Goal: Task Accomplishment & Management: Complete application form

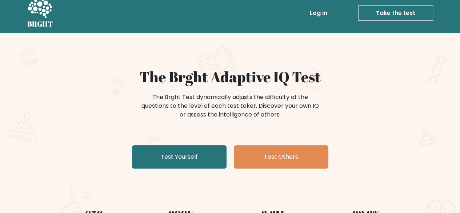
scroll to position [39, 0]
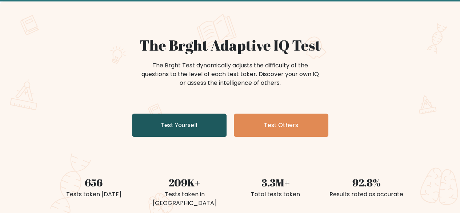
click at [194, 119] on link "Test Yourself" at bounding box center [179, 124] width 95 height 23
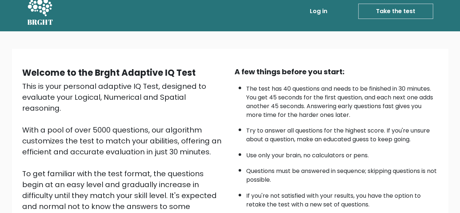
scroll to position [120, 0]
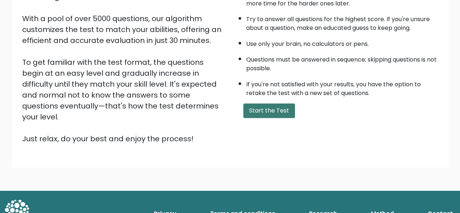
click at [256, 109] on button "Start the Test" at bounding box center [269, 110] width 52 height 15
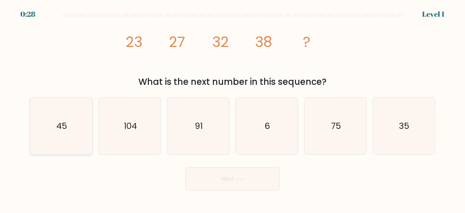
click at [61, 129] on text "45" at bounding box center [61, 126] width 11 height 12
click at [233, 108] on input "a. 45" at bounding box center [233, 108] width 0 height 2
radio input "true"
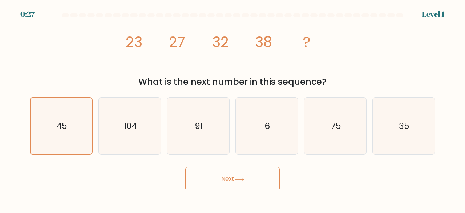
click at [231, 187] on button "Next" at bounding box center [232, 178] width 95 height 23
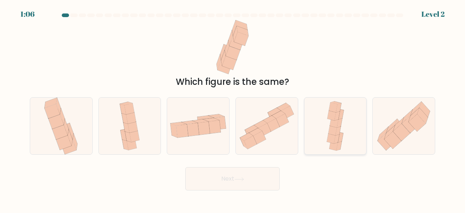
drag, startPoint x: 332, startPoint y: 120, endPoint x: 327, endPoint y: 123, distance: 6.1
click at [327, 123] on icon at bounding box center [335, 125] width 23 height 57
click at [233, 108] on input "e." at bounding box center [233, 108] width 0 height 2
radio input "true"
click at [327, 123] on icon at bounding box center [335, 126] width 23 height 56
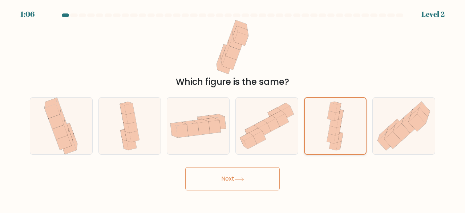
click at [233, 108] on input "e." at bounding box center [233, 108] width 0 height 2
click at [252, 181] on button "Next" at bounding box center [232, 178] width 95 height 23
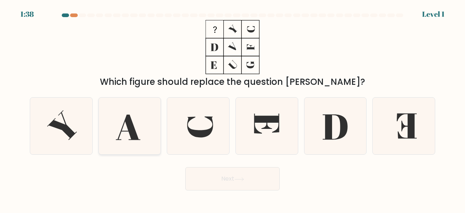
click at [125, 138] on icon at bounding box center [129, 125] width 57 height 57
click at [233, 108] on input "b." at bounding box center [233, 108] width 0 height 2
radio input "true"
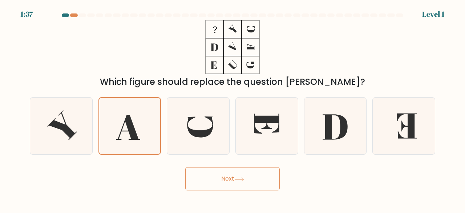
click at [221, 181] on button "Next" at bounding box center [232, 178] width 95 height 23
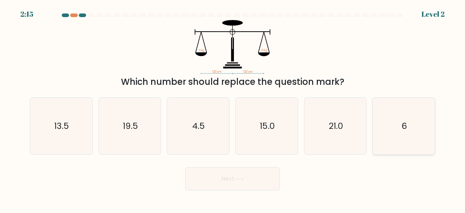
click at [398, 127] on icon "6" at bounding box center [404, 125] width 57 height 57
click at [233, 108] on input "f. 6" at bounding box center [233, 108] width 0 height 2
radio input "true"
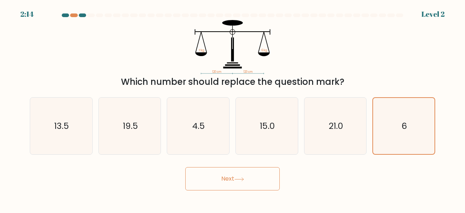
click at [273, 170] on button "Next" at bounding box center [232, 178] width 95 height 23
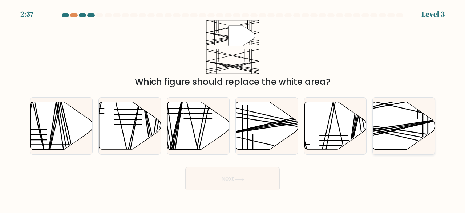
click at [407, 124] on line at bounding box center [384, 127] width 124 height 19
click at [233, 108] on input "f." at bounding box center [233, 108] width 0 height 2
radio input "true"
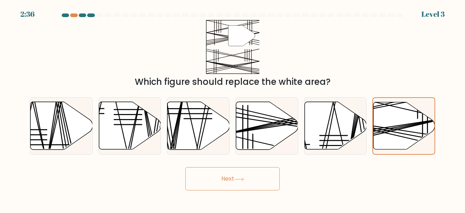
click at [232, 180] on button "Next" at bounding box center [232, 178] width 95 height 23
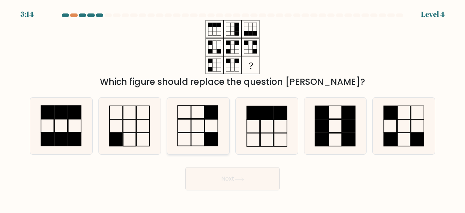
click at [193, 114] on icon at bounding box center [198, 125] width 57 height 57
click at [233, 108] on input "c." at bounding box center [233, 108] width 0 height 2
radio input "true"
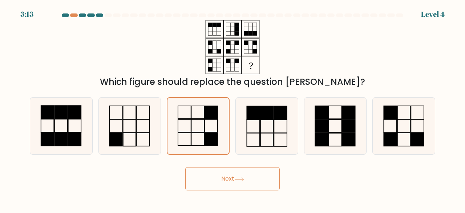
click at [247, 180] on button "Next" at bounding box center [232, 178] width 95 height 23
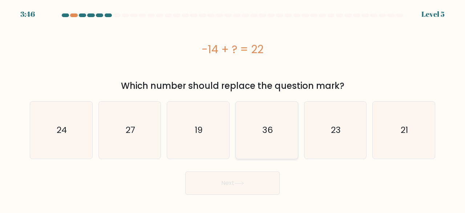
click at [262, 152] on icon "36" at bounding box center [266, 129] width 57 height 57
click at [233, 108] on input "d. 36" at bounding box center [233, 108] width 0 height 2
radio input "true"
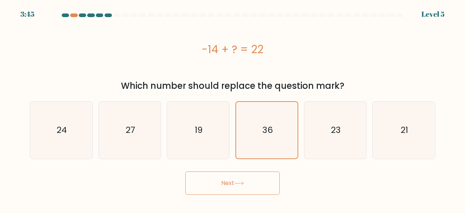
click at [249, 182] on button "Next" at bounding box center [232, 182] width 95 height 23
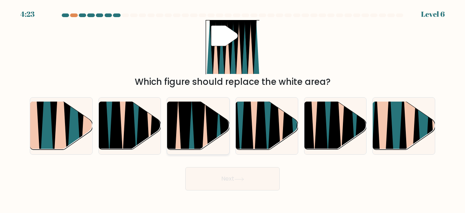
click at [198, 127] on icon at bounding box center [199, 152] width 14 height 124
click at [233, 108] on input "c." at bounding box center [233, 108] width 0 height 2
radio input "true"
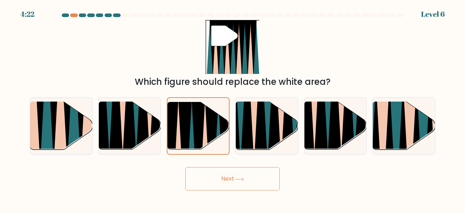
click at [222, 176] on button "Next" at bounding box center [232, 178] width 95 height 23
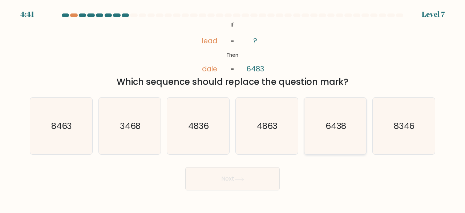
click at [335, 129] on text "6438" at bounding box center [336, 126] width 21 height 12
click at [233, 108] on input "e. 6438" at bounding box center [233, 108] width 0 height 2
radio input "true"
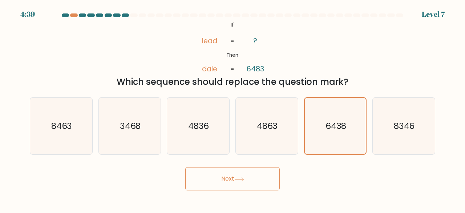
click at [246, 174] on button "Next" at bounding box center [232, 178] width 95 height 23
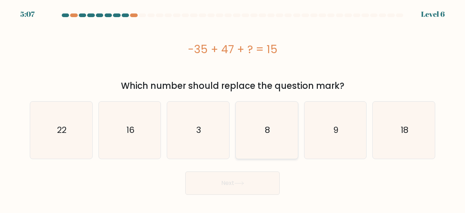
click at [265, 133] on text "8" at bounding box center [267, 130] width 5 height 12
click at [233, 108] on input "d. 8" at bounding box center [233, 108] width 0 height 2
radio input "true"
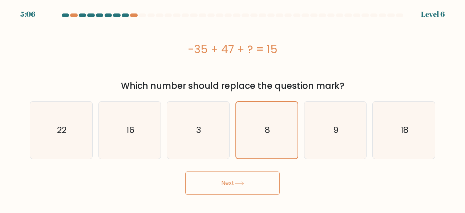
click at [226, 183] on button "Next" at bounding box center [232, 182] width 95 height 23
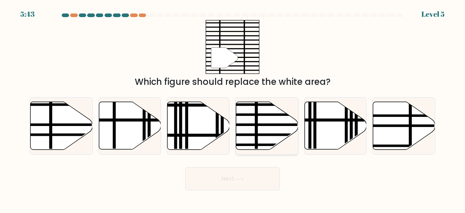
click at [254, 126] on icon at bounding box center [267, 126] width 62 height 48
click at [233, 108] on input "d." at bounding box center [233, 108] width 0 height 2
radio input "true"
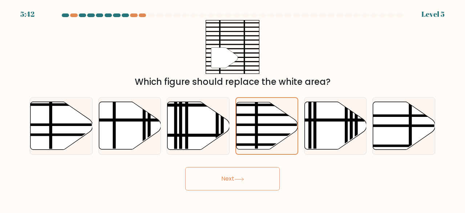
click at [216, 179] on button "Next" at bounding box center [232, 178] width 95 height 23
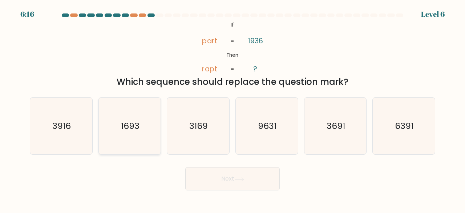
click at [139, 128] on text "1693" at bounding box center [130, 126] width 19 height 12
click at [233, 108] on input "b. 1693" at bounding box center [233, 108] width 0 height 2
radio input "true"
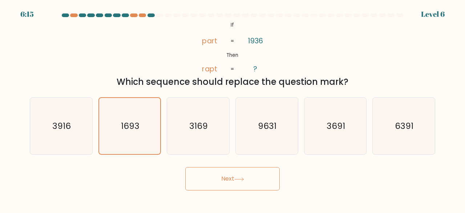
click at [230, 182] on button "Next" at bounding box center [232, 178] width 95 height 23
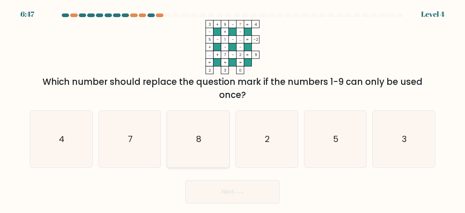
click at [193, 134] on icon "8" at bounding box center [198, 139] width 57 height 57
click at [233, 108] on input "c. 8" at bounding box center [233, 108] width 0 height 2
radio input "true"
click at [221, 195] on button "Next" at bounding box center [232, 191] width 95 height 23
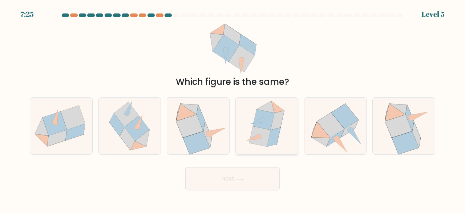
click at [264, 136] on icon at bounding box center [259, 136] width 21 height 20
click at [233, 108] on input "d." at bounding box center [233, 108] width 0 height 2
radio input "true"
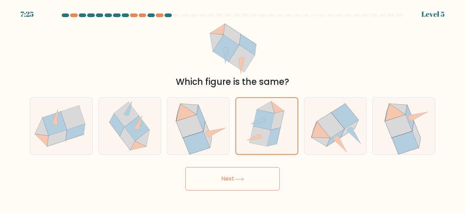
click at [264, 136] on icon at bounding box center [260, 136] width 21 height 20
click at [233, 108] on input "d." at bounding box center [233, 108] width 0 height 2
click at [242, 175] on button "Next" at bounding box center [232, 178] width 95 height 23
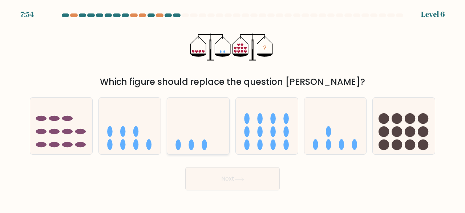
click at [209, 148] on icon at bounding box center [198, 125] width 62 height 51
click at [233, 108] on input "c." at bounding box center [233, 108] width 0 height 2
radio input "true"
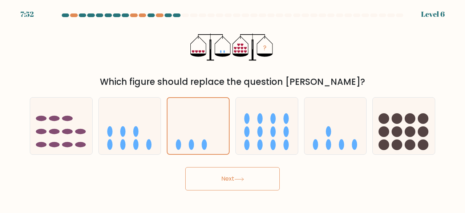
click at [221, 174] on button "Next" at bounding box center [232, 178] width 95 height 23
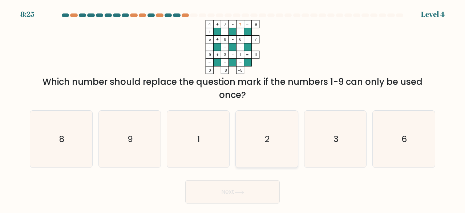
click at [259, 136] on icon "2" at bounding box center [266, 139] width 57 height 57
click at [233, 108] on input "d. 2" at bounding box center [233, 108] width 0 height 2
radio input "true"
click at [236, 185] on button "Next" at bounding box center [232, 191] width 95 height 23
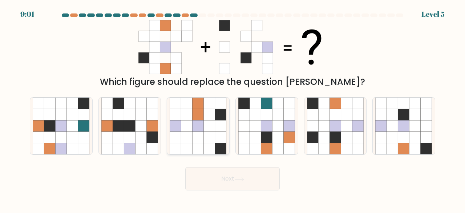
click at [203, 128] on icon at bounding box center [198, 125] width 11 height 11
click at [233, 108] on input "c." at bounding box center [233, 108] width 0 height 2
radio input "true"
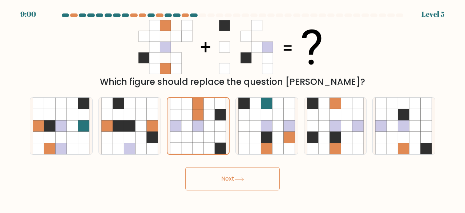
click at [209, 170] on button "Next" at bounding box center [232, 178] width 95 height 23
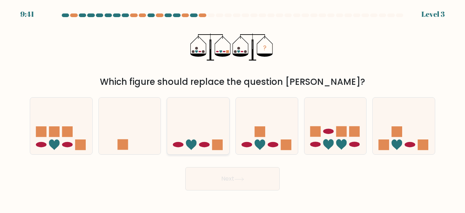
click at [218, 136] on icon at bounding box center [198, 125] width 62 height 51
click at [233, 108] on input "c." at bounding box center [233, 108] width 0 height 2
radio input "true"
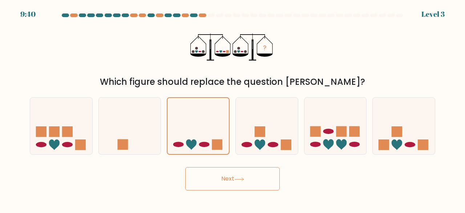
click at [228, 169] on button "Next" at bounding box center [232, 178] width 95 height 23
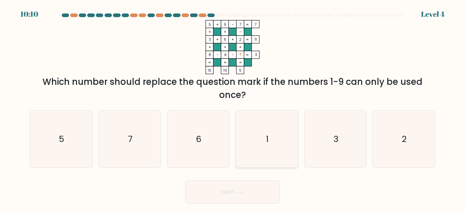
click at [258, 149] on icon "1" at bounding box center [266, 139] width 57 height 57
click at [233, 108] on input "d. 1" at bounding box center [233, 108] width 0 height 2
radio input "true"
click at [234, 186] on button "Next" at bounding box center [232, 191] width 95 height 23
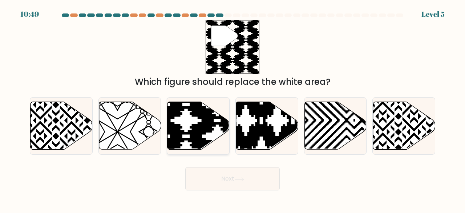
click at [188, 144] on icon at bounding box center [199, 126] width 62 height 48
click at [233, 108] on input "c." at bounding box center [233, 108] width 0 height 2
radio input "true"
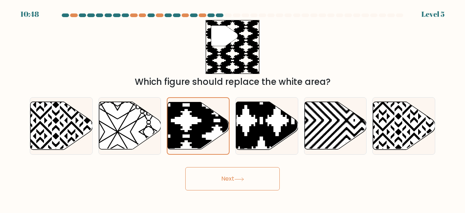
click at [212, 181] on button "Next" at bounding box center [232, 178] width 95 height 23
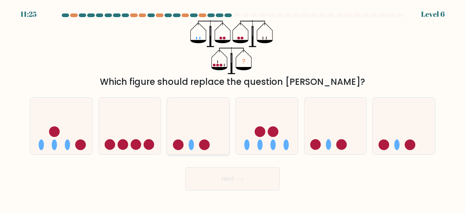
click at [194, 139] on icon at bounding box center [198, 125] width 62 height 51
click at [233, 108] on input "c." at bounding box center [233, 108] width 0 height 2
radio input "true"
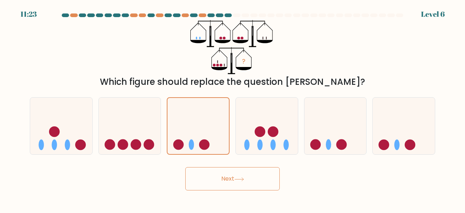
click at [218, 185] on button "Next" at bounding box center [232, 178] width 95 height 23
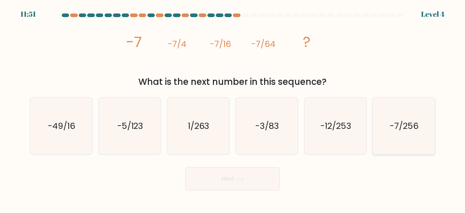
click at [393, 111] on icon "-7/256" at bounding box center [404, 125] width 57 height 57
click at [233, 108] on input "f. -7/256" at bounding box center [233, 108] width 0 height 2
radio input "true"
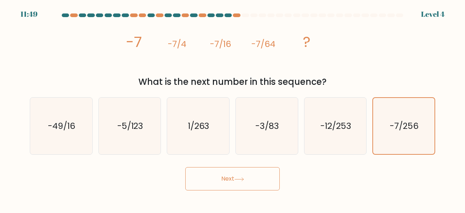
click at [201, 179] on button "Next" at bounding box center [232, 178] width 95 height 23
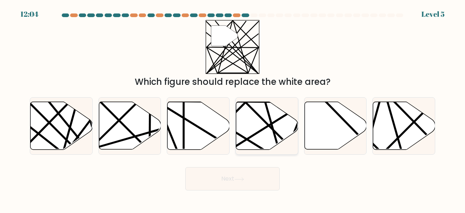
click at [264, 112] on icon at bounding box center [267, 126] width 62 height 48
click at [233, 108] on input "d." at bounding box center [233, 108] width 0 height 2
radio input "true"
click at [264, 175] on button "Next" at bounding box center [232, 178] width 95 height 23
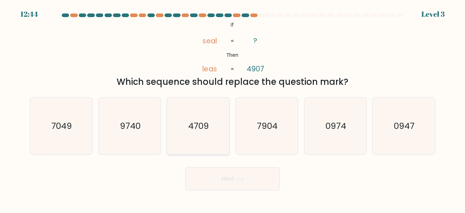
click at [209, 139] on icon "4709" at bounding box center [198, 125] width 57 height 57
click at [233, 108] on input "c. 4709" at bounding box center [233, 108] width 0 height 2
radio input "true"
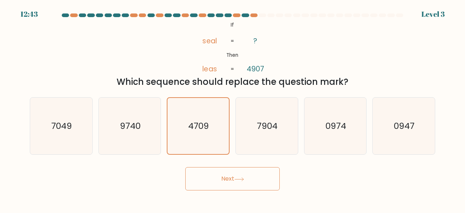
click at [224, 169] on button "Next" at bounding box center [232, 178] width 95 height 23
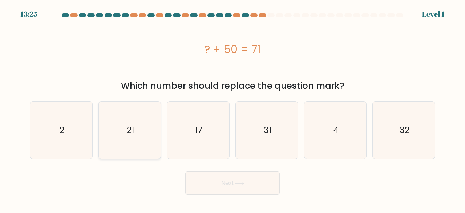
click at [124, 131] on icon "21" at bounding box center [129, 129] width 57 height 57
click at [233, 108] on input "b. 21" at bounding box center [233, 108] width 0 height 2
radio input "true"
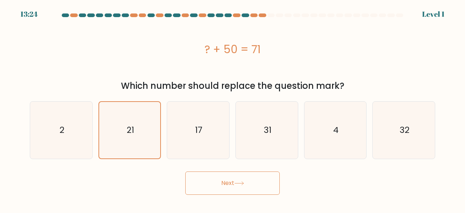
click at [230, 193] on button "Next" at bounding box center [232, 182] width 95 height 23
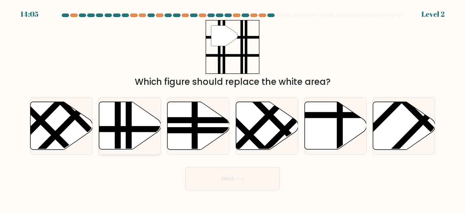
click at [124, 117] on icon at bounding box center [130, 126] width 62 height 48
click at [233, 108] on input "b." at bounding box center [233, 108] width 0 height 2
radio input "true"
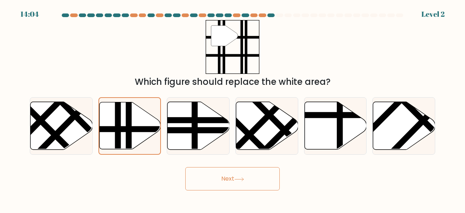
click at [210, 180] on button "Next" at bounding box center [232, 178] width 95 height 23
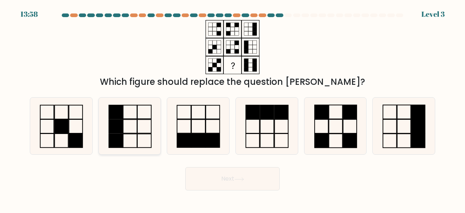
click at [135, 115] on icon at bounding box center [129, 125] width 57 height 57
click at [233, 108] on input "b." at bounding box center [233, 108] width 0 height 2
radio input "true"
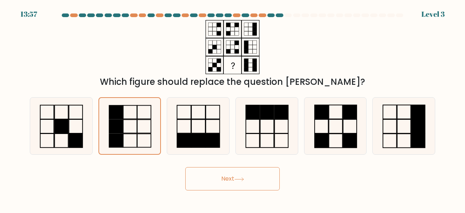
click at [210, 187] on button "Next" at bounding box center [232, 178] width 95 height 23
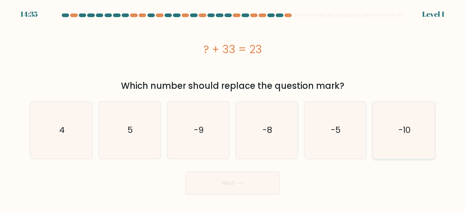
click at [403, 148] on icon "-10" at bounding box center [404, 129] width 57 height 57
click at [233, 108] on input "f. -10" at bounding box center [233, 108] width 0 height 2
radio input "true"
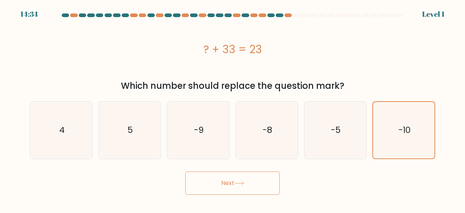
click at [262, 176] on button "Next" at bounding box center [232, 182] width 95 height 23
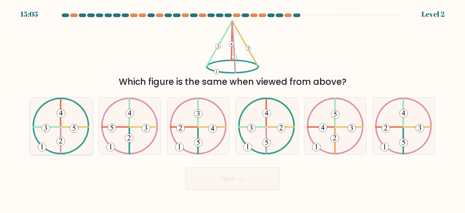
click at [55, 124] on icon at bounding box center [60, 125] width 57 height 57
click at [233, 108] on input "a." at bounding box center [233, 108] width 0 height 2
radio input "true"
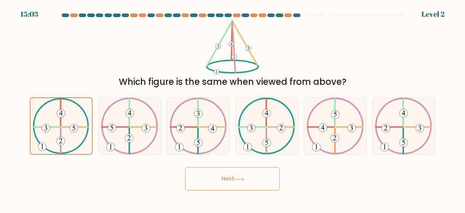
click at [203, 181] on button "Next" at bounding box center [232, 178] width 95 height 23
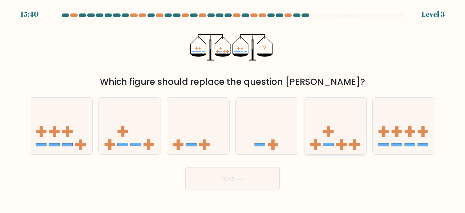
click at [315, 132] on icon at bounding box center [336, 125] width 62 height 51
click at [233, 108] on input "e." at bounding box center [233, 108] width 0 height 2
radio input "true"
click at [244, 176] on button "Next" at bounding box center [232, 178] width 95 height 23
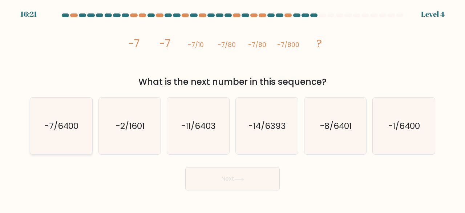
click at [57, 139] on icon "-7/6400" at bounding box center [61, 125] width 57 height 57
click at [233, 108] on input "a. -7/6400" at bounding box center [233, 108] width 0 height 2
radio input "true"
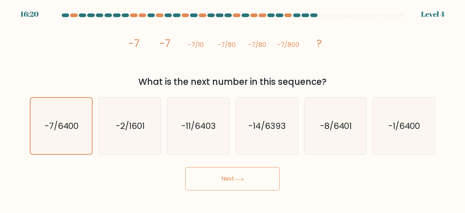
click at [227, 175] on button "Next" at bounding box center [232, 178] width 95 height 23
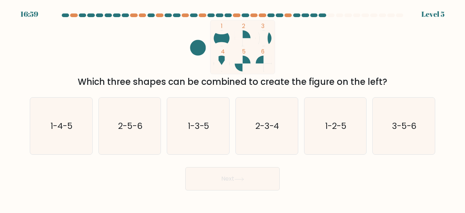
click at [129, 136] on icon "2-5-6" at bounding box center [129, 125] width 57 height 57
click at [233, 108] on input "b. 2-5-6" at bounding box center [233, 108] width 0 height 2
radio input "true"
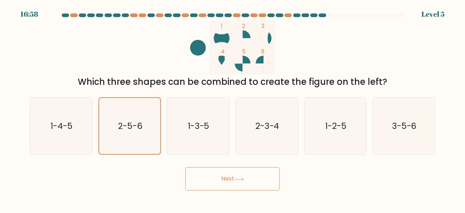
click at [204, 181] on button "Next" at bounding box center [232, 178] width 95 height 23
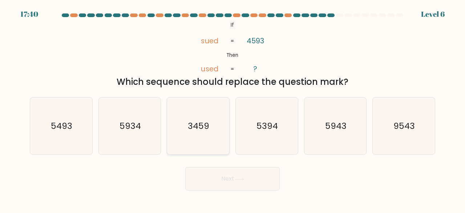
click at [191, 139] on icon "3459" at bounding box center [198, 125] width 57 height 57
click at [233, 108] on input "c. 3459" at bounding box center [233, 108] width 0 height 2
radio input "true"
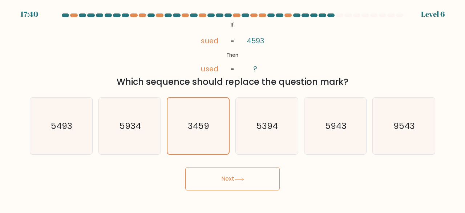
click at [206, 183] on button "Next" at bounding box center [232, 178] width 95 height 23
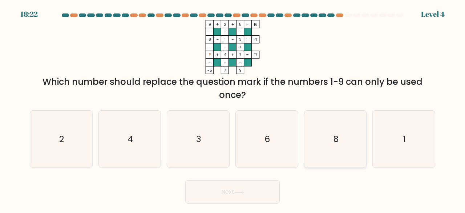
click at [336, 150] on icon "8" at bounding box center [335, 139] width 57 height 57
click at [233, 108] on input "e. 8" at bounding box center [233, 108] width 0 height 2
radio input "true"
click at [245, 194] on button "Next" at bounding box center [232, 191] width 95 height 23
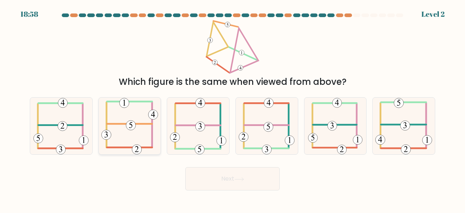
click at [134, 131] on icon at bounding box center [129, 125] width 57 height 57
click at [233, 108] on input "b." at bounding box center [233, 108] width 0 height 2
radio input "true"
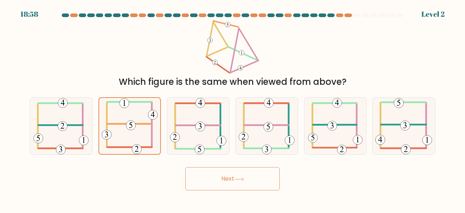
click at [207, 185] on button "Next" at bounding box center [232, 178] width 95 height 23
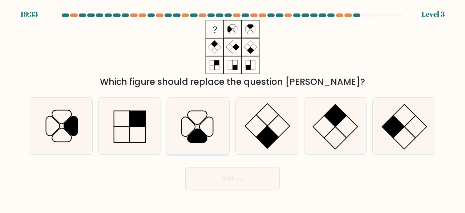
click at [198, 121] on icon at bounding box center [198, 125] width 57 height 57
click at [233, 108] on input "c." at bounding box center [233, 108] width 0 height 2
radio input "true"
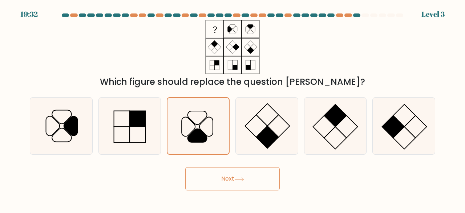
click at [232, 187] on button "Next" at bounding box center [232, 178] width 95 height 23
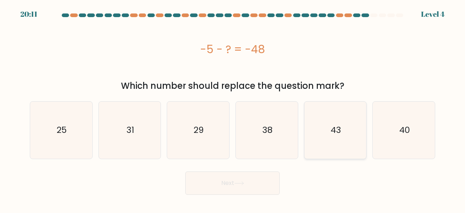
click at [339, 133] on text "43" at bounding box center [336, 130] width 11 height 12
click at [233, 108] on input "e. 43" at bounding box center [233, 108] width 0 height 2
radio input "true"
click at [243, 187] on button "Next" at bounding box center [232, 182] width 95 height 23
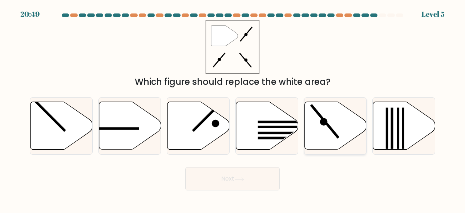
click at [319, 131] on icon at bounding box center [336, 126] width 62 height 48
click at [233, 108] on input "e." at bounding box center [233, 108] width 0 height 2
radio input "true"
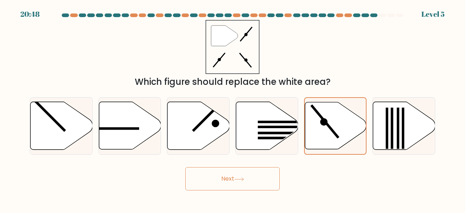
click at [231, 187] on button "Next" at bounding box center [232, 178] width 95 height 23
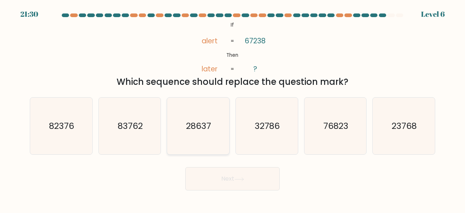
click at [187, 130] on text "28637" at bounding box center [199, 126] width 25 height 12
click at [233, 108] on input "c. 28637" at bounding box center [233, 108] width 0 height 2
radio input "true"
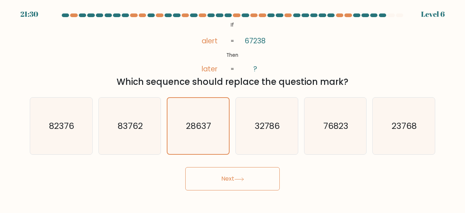
click at [222, 184] on button "Next" at bounding box center [232, 178] width 95 height 23
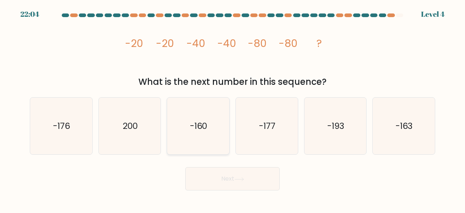
click at [198, 131] on text "-160" at bounding box center [198, 126] width 17 height 12
click at [233, 108] on input "c. -160" at bounding box center [233, 108] width 0 height 2
radio input "true"
click at [221, 183] on button "Next" at bounding box center [232, 178] width 95 height 23
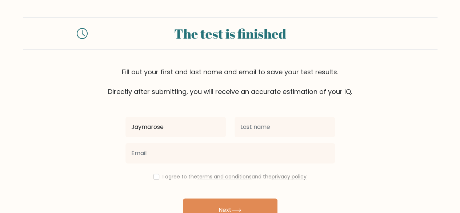
type input "Jaymarose"
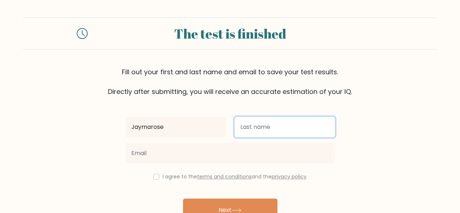
click at [249, 126] on input "text" at bounding box center [284, 127] width 100 height 20
type input "[PERSON_NAME]"
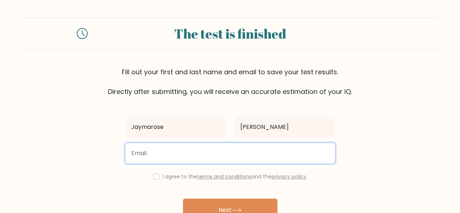
click at [209, 152] on input "email" at bounding box center [229, 153] width 209 height 20
type input "[EMAIL_ADDRESS][DOMAIN_NAME]"
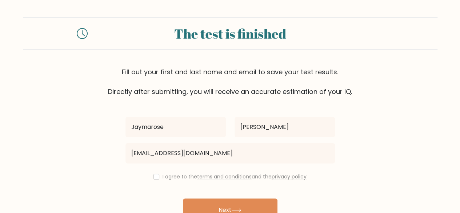
click at [159, 173] on div "I agree to the terms and conditions and the privacy policy" at bounding box center [230, 176] width 218 height 9
click at [154, 176] on input "checkbox" at bounding box center [156, 176] width 6 height 6
checkbox input "true"
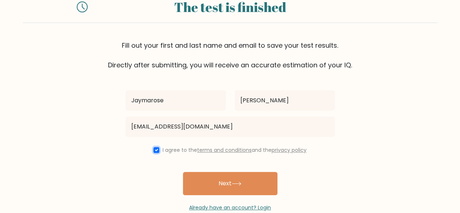
scroll to position [27, 0]
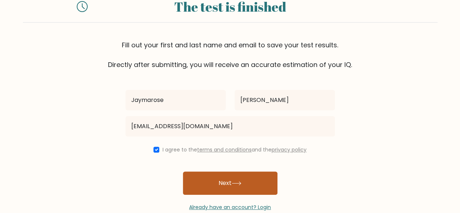
click at [212, 177] on button "Next" at bounding box center [230, 182] width 95 height 23
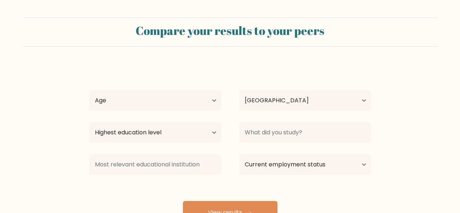
select select "PH"
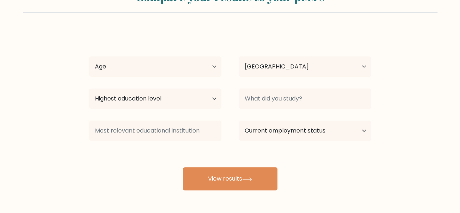
scroll to position [41, 0]
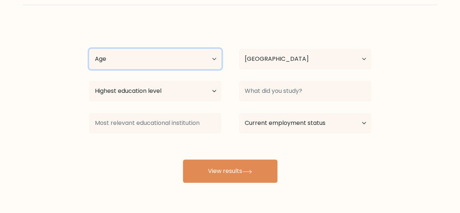
click at [190, 59] on select "Age Under [DEMOGRAPHIC_DATA] [DEMOGRAPHIC_DATA] [DEMOGRAPHIC_DATA] [DEMOGRAPHIC…" at bounding box center [155, 59] width 132 height 20
select select "18_24"
click at [89, 49] on select "Age Under [DEMOGRAPHIC_DATA] [DEMOGRAPHIC_DATA] [DEMOGRAPHIC_DATA] [DEMOGRAPHIC…" at bounding box center [155, 59] width 132 height 20
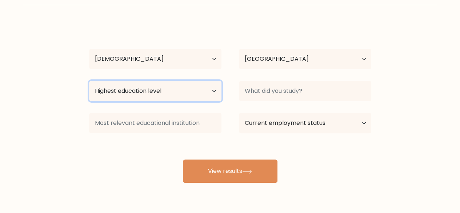
click at [153, 88] on select "Highest education level No schooling Primary Lower Secondary Upper Secondary Oc…" at bounding box center [155, 91] width 132 height 20
select select "bachelors_degree"
click at [89, 81] on select "Highest education level No schooling Primary Lower Secondary Upper Secondary Oc…" at bounding box center [155, 91] width 132 height 20
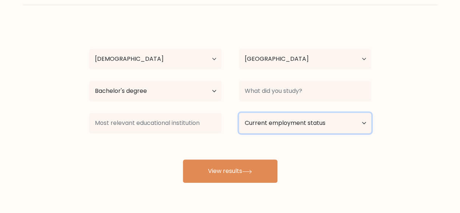
click at [260, 115] on select "Current employment status Employed Student Retired Other / prefer not to answer" at bounding box center [305, 123] width 132 height 20
select select "other"
click at [239, 113] on select "Current employment status Employed Student Retired Other / prefer not to answer" at bounding box center [305, 123] width 132 height 20
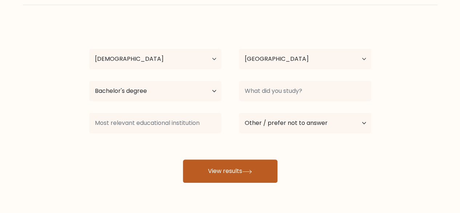
click at [222, 160] on button "View results" at bounding box center [230, 170] width 95 height 23
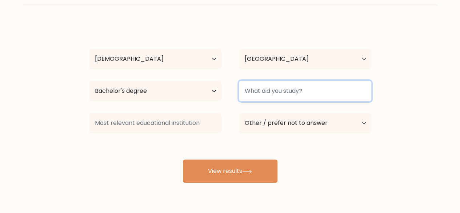
click at [275, 85] on input at bounding box center [305, 91] width 132 height 20
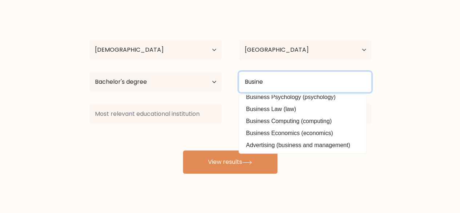
scroll to position [63, 0]
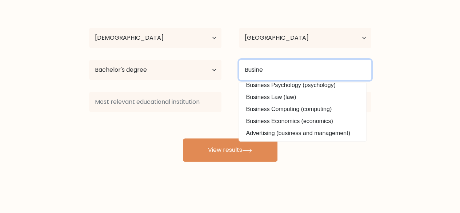
type input "Busine"
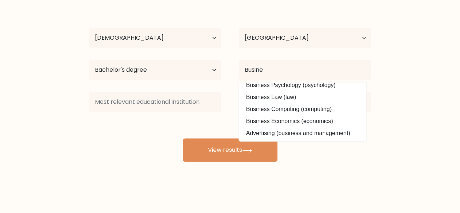
click at [279, 128] on div "[PERSON_NAME] Age Under [DEMOGRAPHIC_DATA] [DEMOGRAPHIC_DATA] [DEMOGRAPHIC_DATA…" at bounding box center [230, 81] width 291 height 160
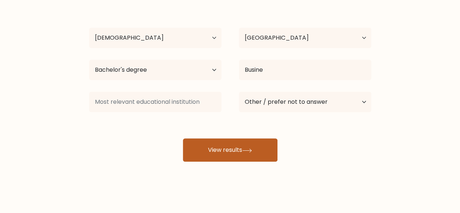
click at [256, 143] on button "View results" at bounding box center [230, 149] width 95 height 23
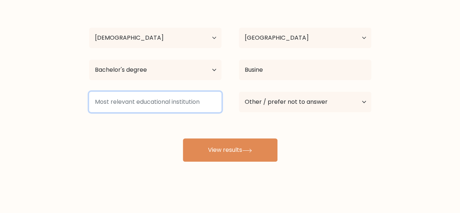
click at [192, 104] on input at bounding box center [155, 102] width 132 height 20
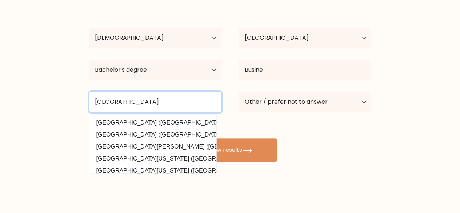
click at [139, 99] on input "[GEOGRAPHIC_DATA]" at bounding box center [155, 102] width 132 height 20
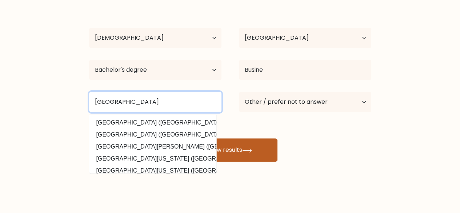
type input "[GEOGRAPHIC_DATA]"
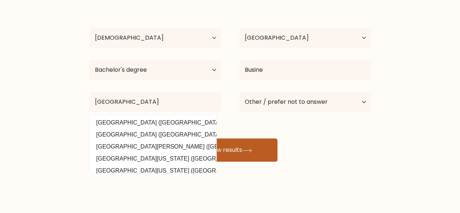
click at [234, 156] on button "View results" at bounding box center [230, 149] width 95 height 23
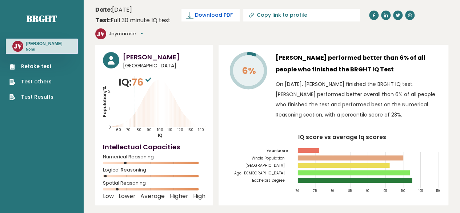
click at [227, 11] on span "Download PDF" at bounding box center [214, 15] width 38 height 8
